Goal: Information Seeking & Learning: Stay updated

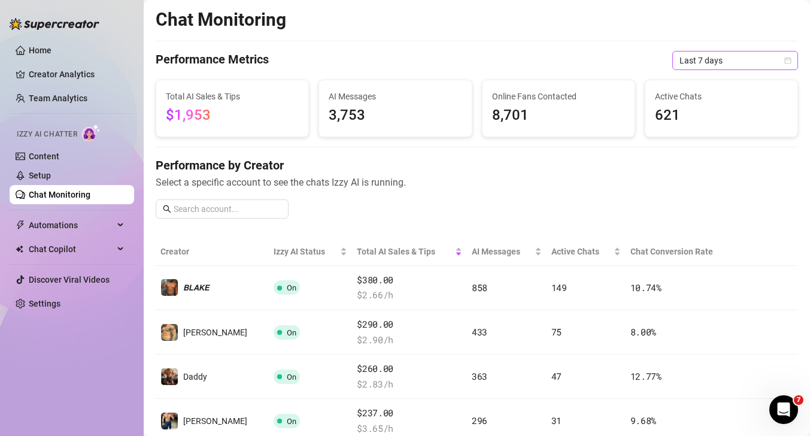
click at [718, 60] on span "Last 7 days" at bounding box center [735, 60] width 111 height 18
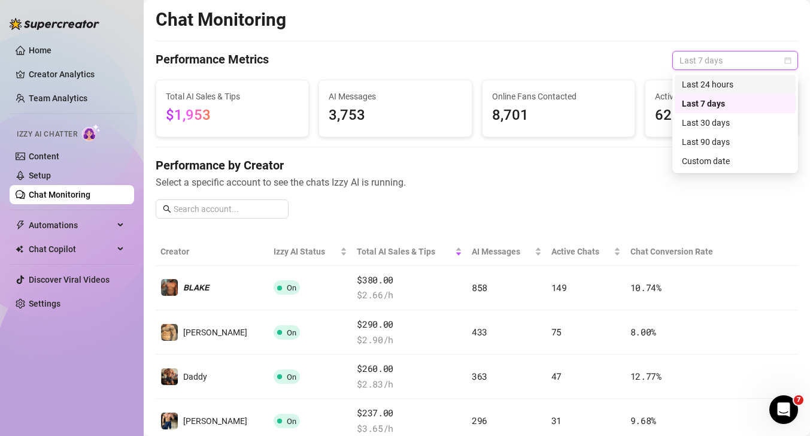
click at [701, 86] on div "Last 24 hours" at bounding box center [735, 84] width 107 height 13
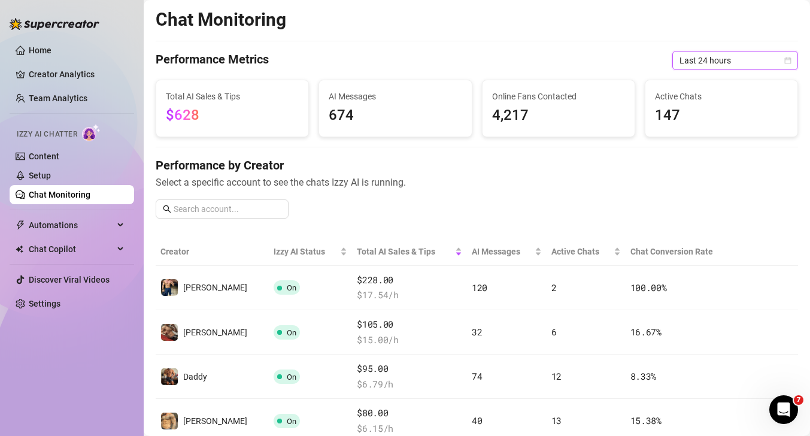
click at [719, 56] on span "Last 24 hours" at bounding box center [735, 60] width 111 height 18
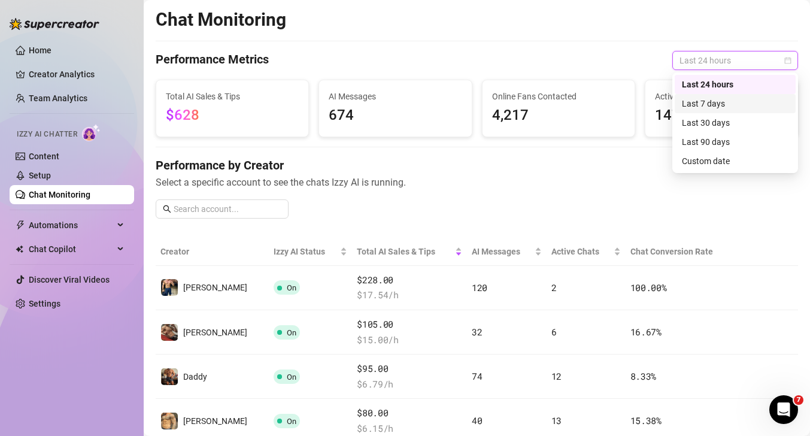
click at [693, 106] on div "Last 7 days" at bounding box center [735, 103] width 107 height 13
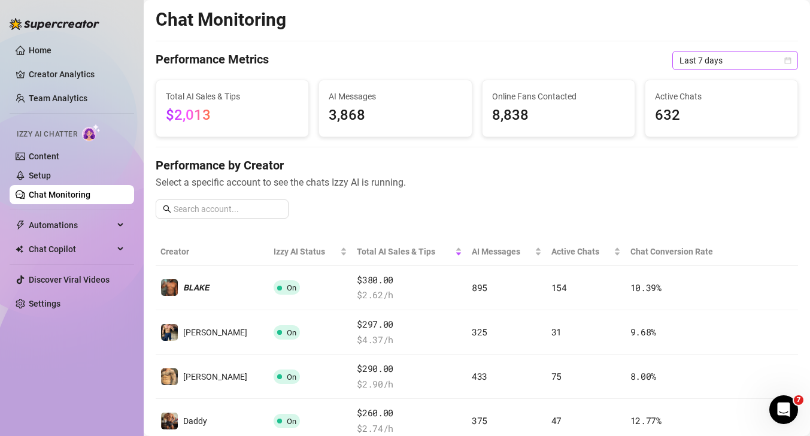
click at [742, 64] on span "Last 7 days" at bounding box center [735, 60] width 111 height 18
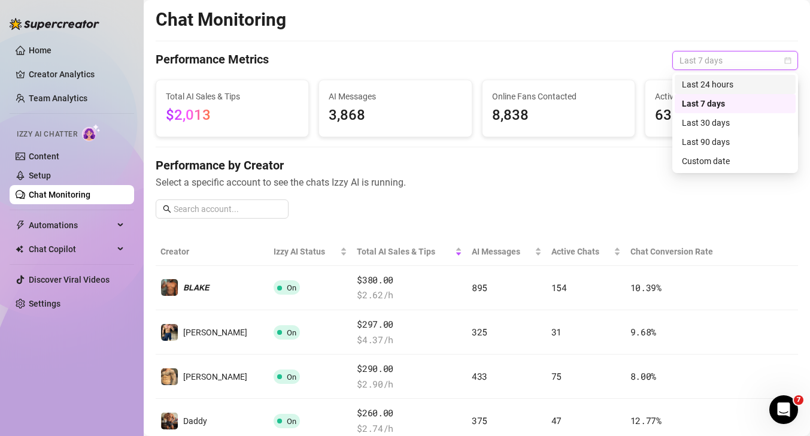
click at [720, 87] on div "Last 24 hours" at bounding box center [735, 84] width 107 height 13
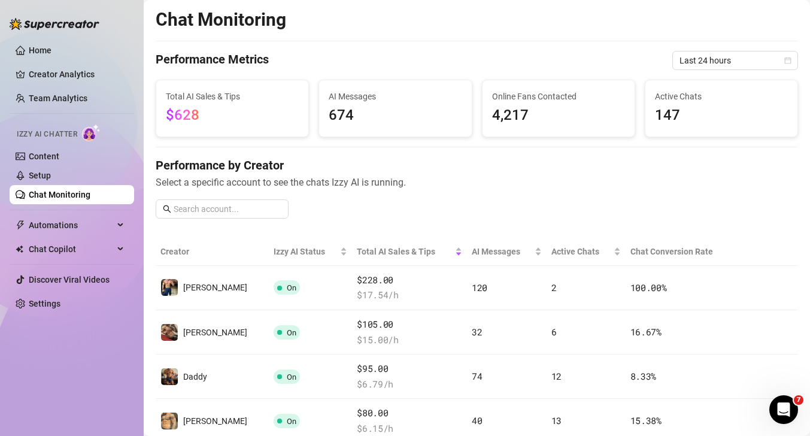
click at [700, 57] on span "Last 24 hours" at bounding box center [735, 60] width 111 height 18
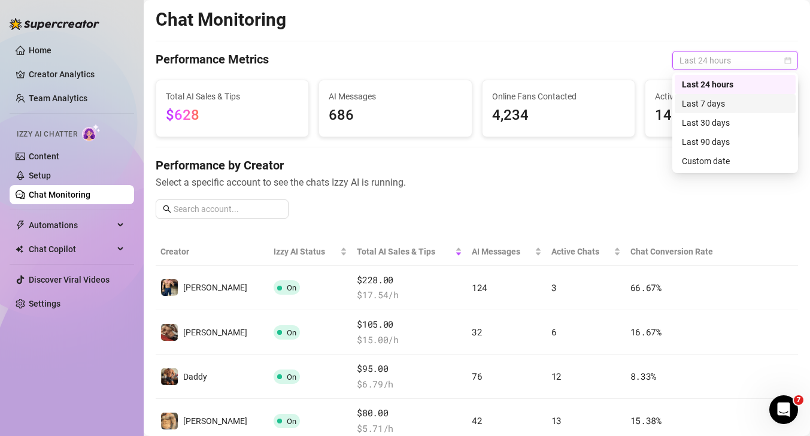
click at [690, 108] on div "Last 7 days" at bounding box center [735, 103] width 107 height 13
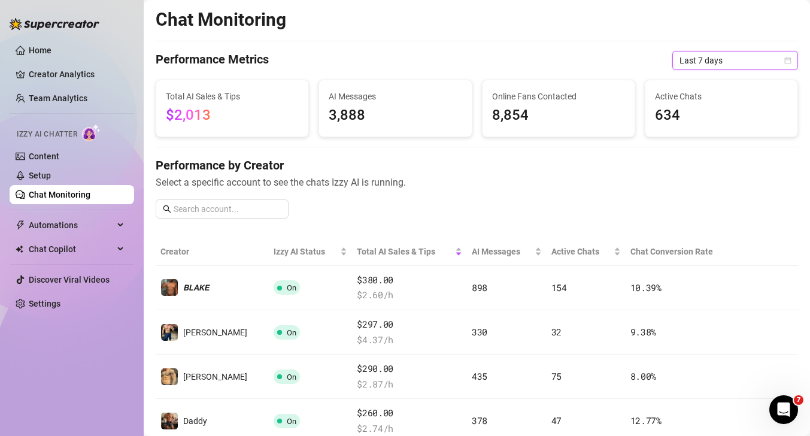
click at [674, 64] on div "Last 7 days" at bounding box center [735, 60] width 126 height 19
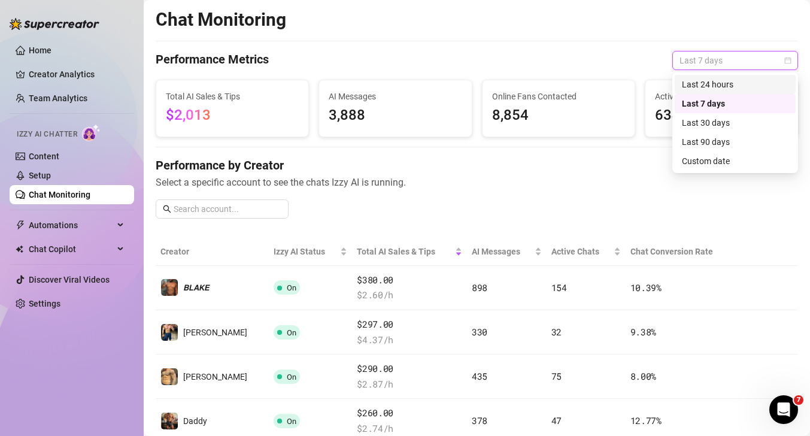
click at [686, 78] on div "Last 24 hours" at bounding box center [735, 84] width 107 height 13
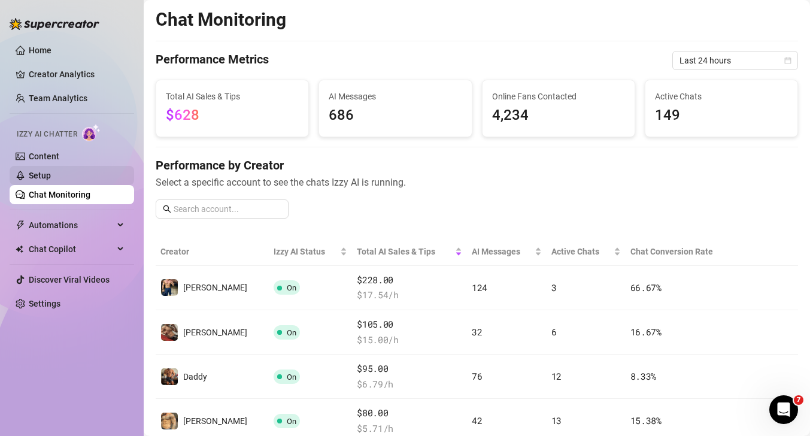
click at [48, 177] on link "Setup" at bounding box center [40, 176] width 22 height 10
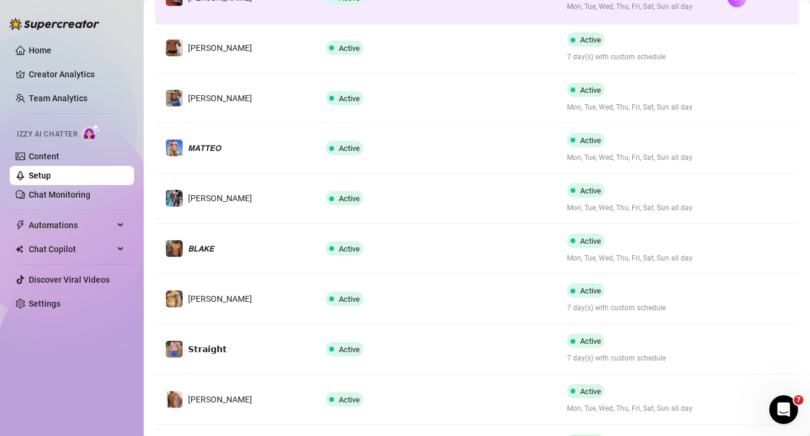
scroll to position [398, 0]
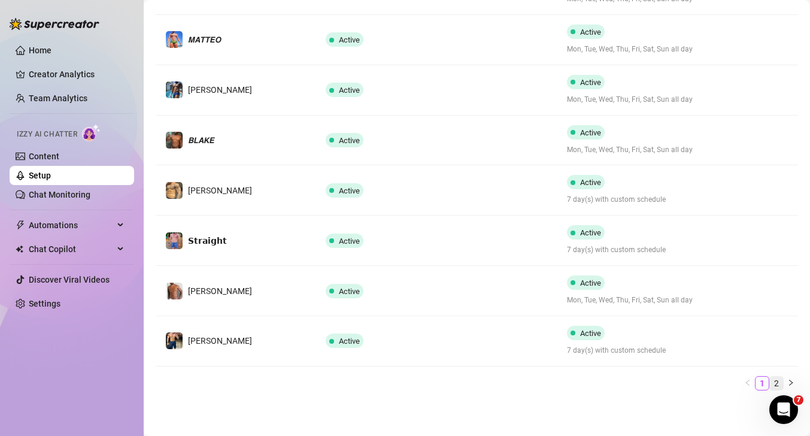
click at [770, 383] on link "2" at bounding box center [776, 383] width 13 height 13
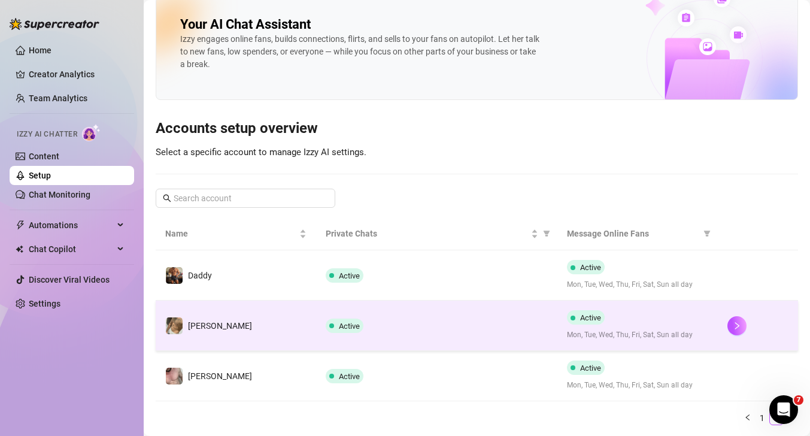
scroll to position [0, 0]
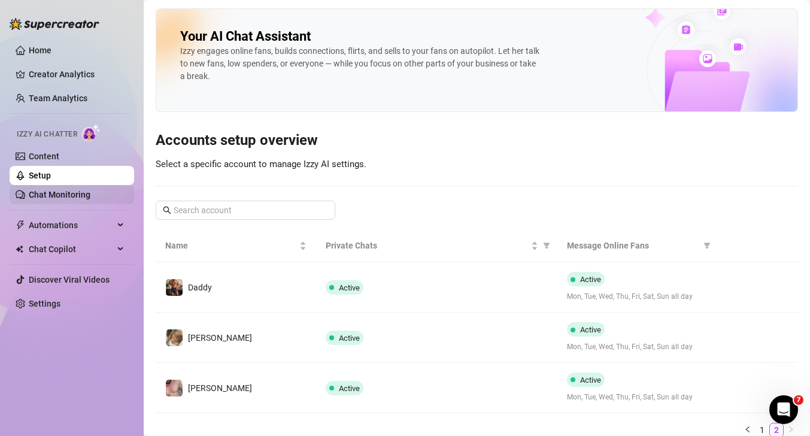
click at [60, 195] on link "Chat Monitoring" at bounding box center [60, 195] width 62 height 10
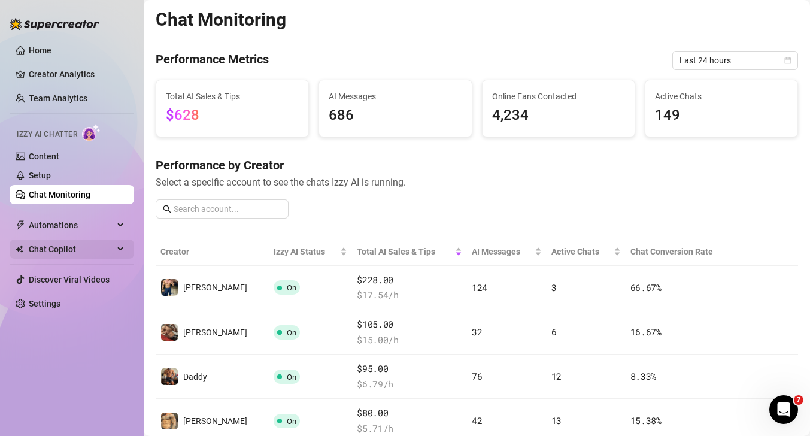
click at [72, 248] on span "Chat Copilot" at bounding box center [71, 249] width 85 height 19
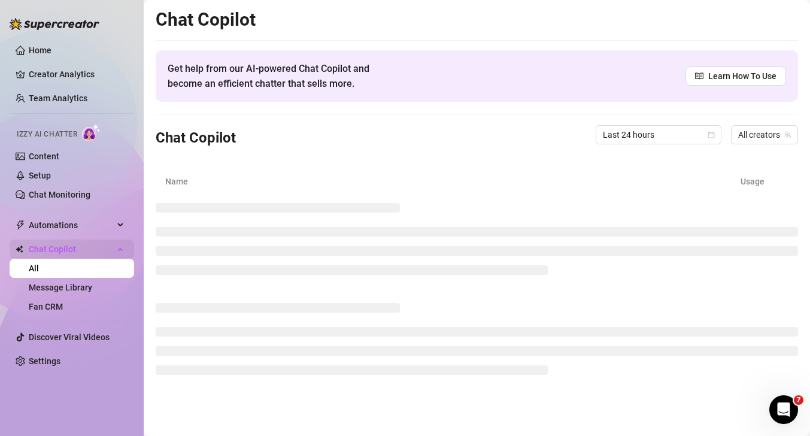
click at [72, 248] on span "Chat Copilot" at bounding box center [71, 249] width 85 height 19
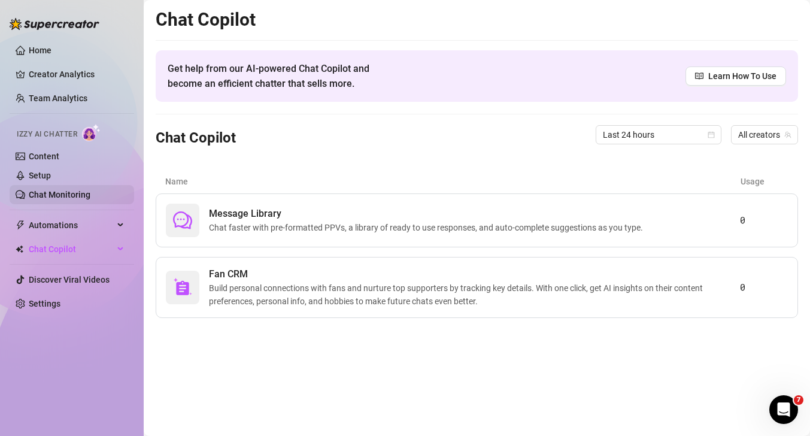
click at [68, 198] on link "Chat Monitoring" at bounding box center [60, 195] width 62 height 10
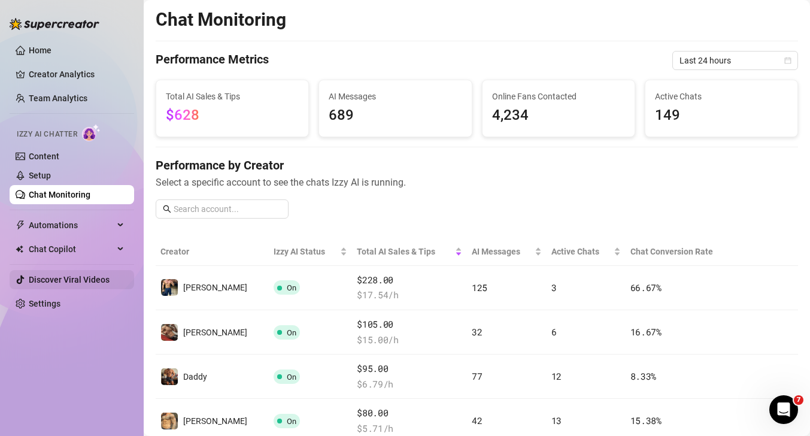
click at [47, 277] on link "Discover Viral Videos" at bounding box center [69, 280] width 81 height 10
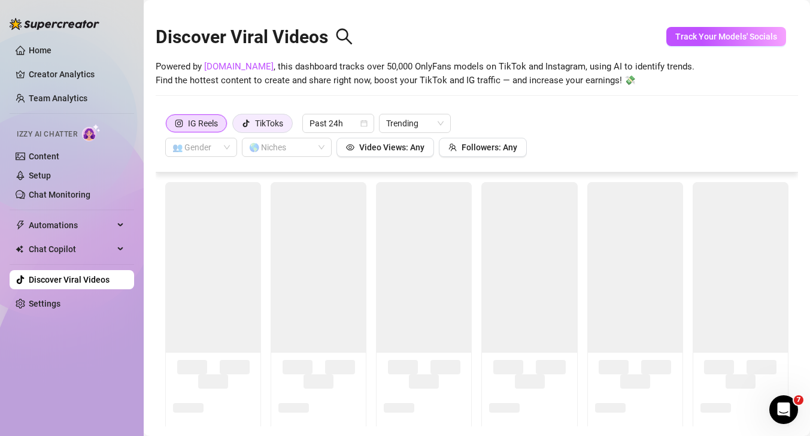
click at [265, 124] on div "TikToks" at bounding box center [269, 123] width 28 height 18
click at [236, 126] on input "TikToks" at bounding box center [236, 126] width 0 height 0
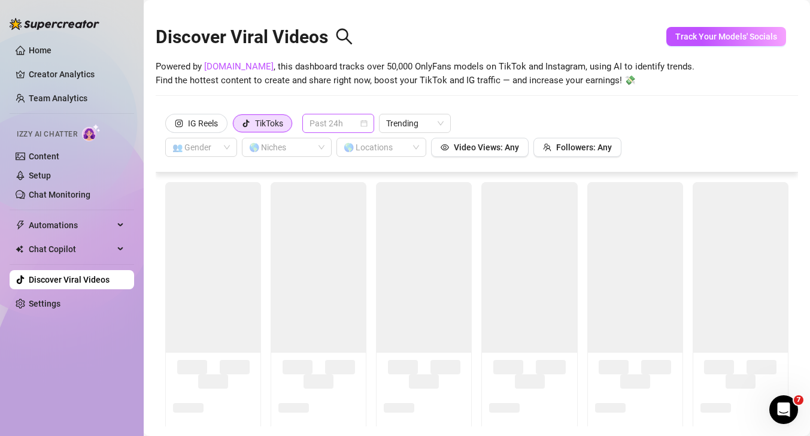
click at [339, 123] on span "Past 24h" at bounding box center [338, 123] width 57 height 18
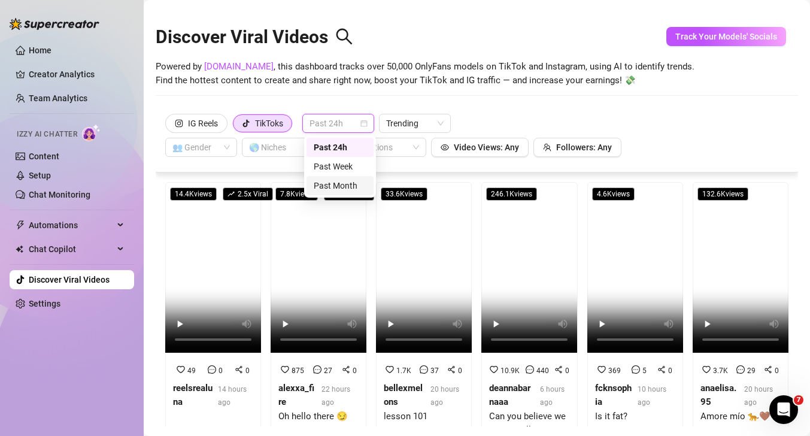
click at [341, 186] on div "Past Month" at bounding box center [340, 185] width 53 height 13
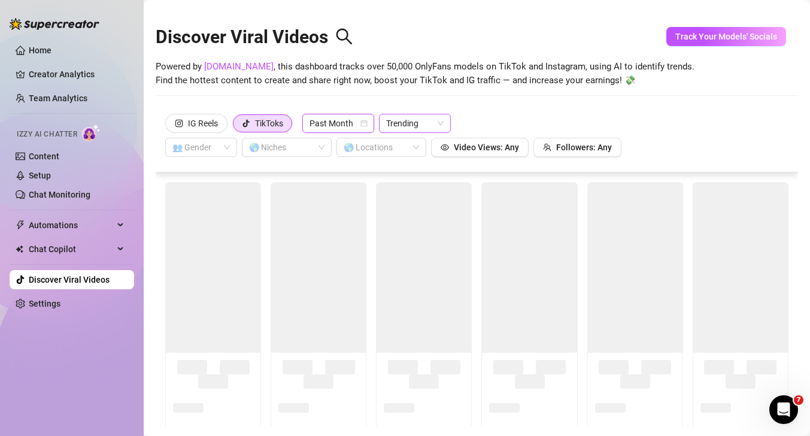
click at [408, 127] on span "Trending" at bounding box center [414, 123] width 57 height 18
click at [441, 98] on div "Discover Viral Videos Powered by [DOMAIN_NAME] , this dashboard tracks over 50,…" at bounding box center [477, 59] width 642 height 102
click at [217, 148] on input "search" at bounding box center [195, 147] width 47 height 18
click at [205, 192] on div "👨 [DEMOGRAPHIC_DATA]" at bounding box center [201, 190] width 53 height 13
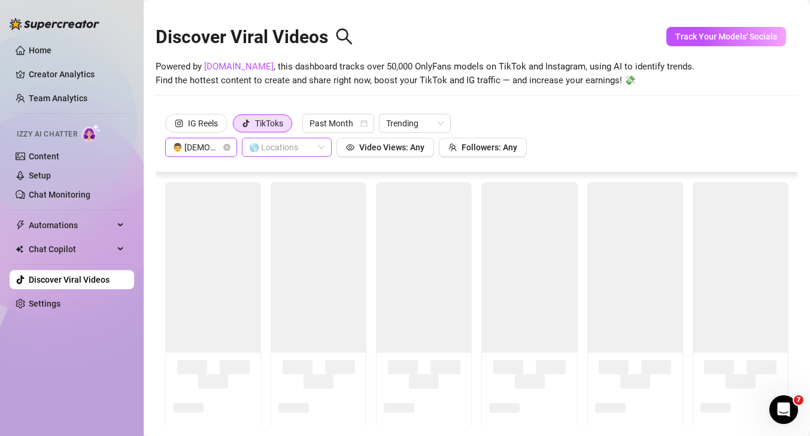
click at [276, 151] on div at bounding box center [280, 147] width 72 height 17
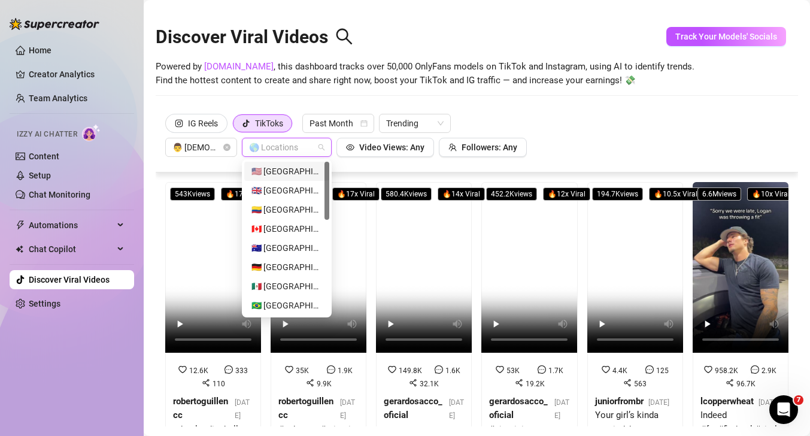
click at [287, 169] on div "🇺🇸 [GEOGRAPHIC_DATA]" at bounding box center [286, 171] width 71 height 13
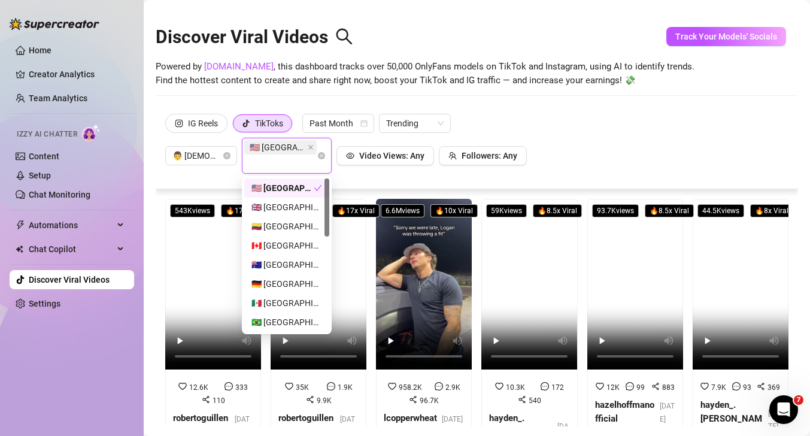
click at [499, 120] on div "IG Reels TikToks Past Month Trending 👨 [DEMOGRAPHIC_DATA] 🇺🇸 [GEOGRAPHIC_DATA] …" at bounding box center [476, 144] width 623 height 60
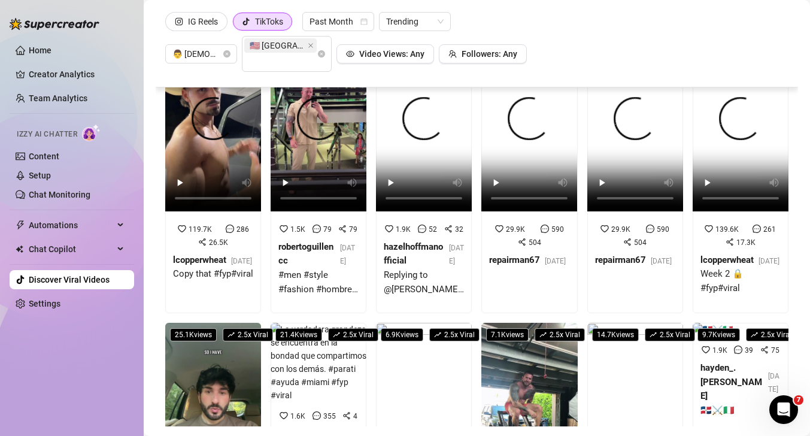
scroll to position [1729, 0]
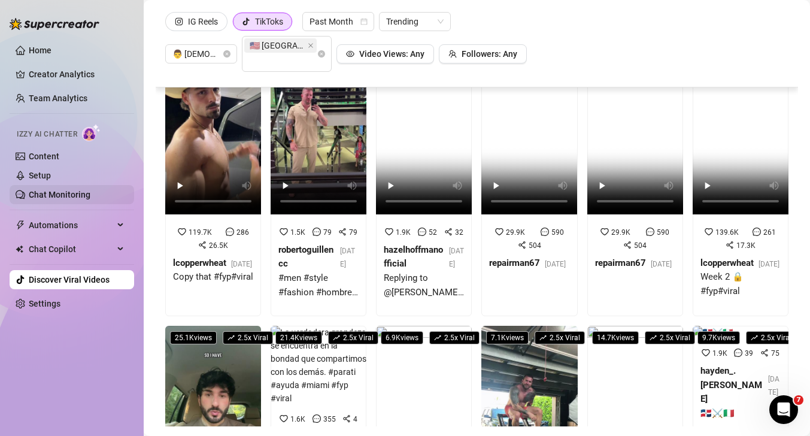
click at [90, 199] on link "Chat Monitoring" at bounding box center [60, 195] width 62 height 10
